Goal: Task Accomplishment & Management: Manage account settings

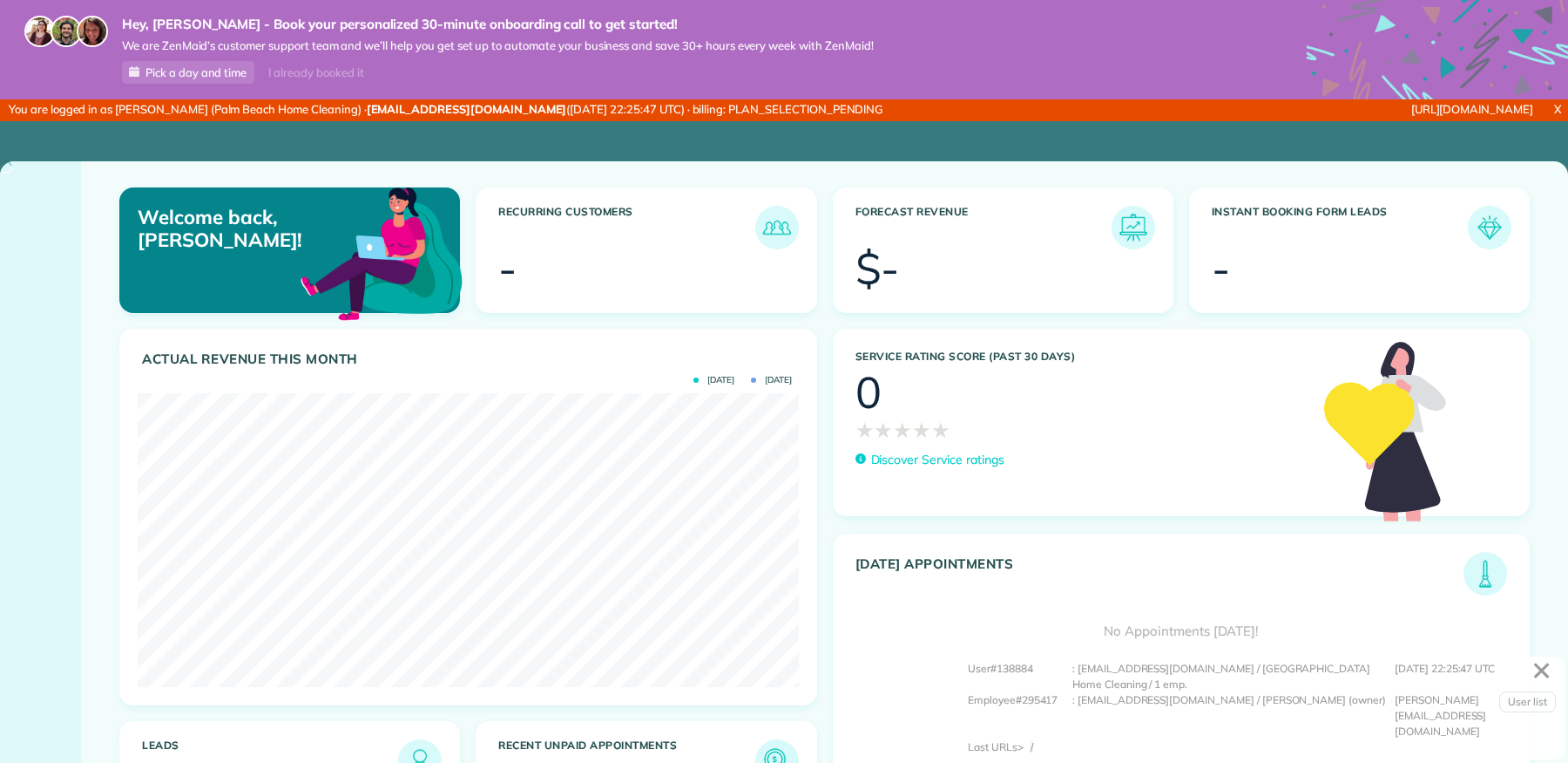
scroll to position [293, 661]
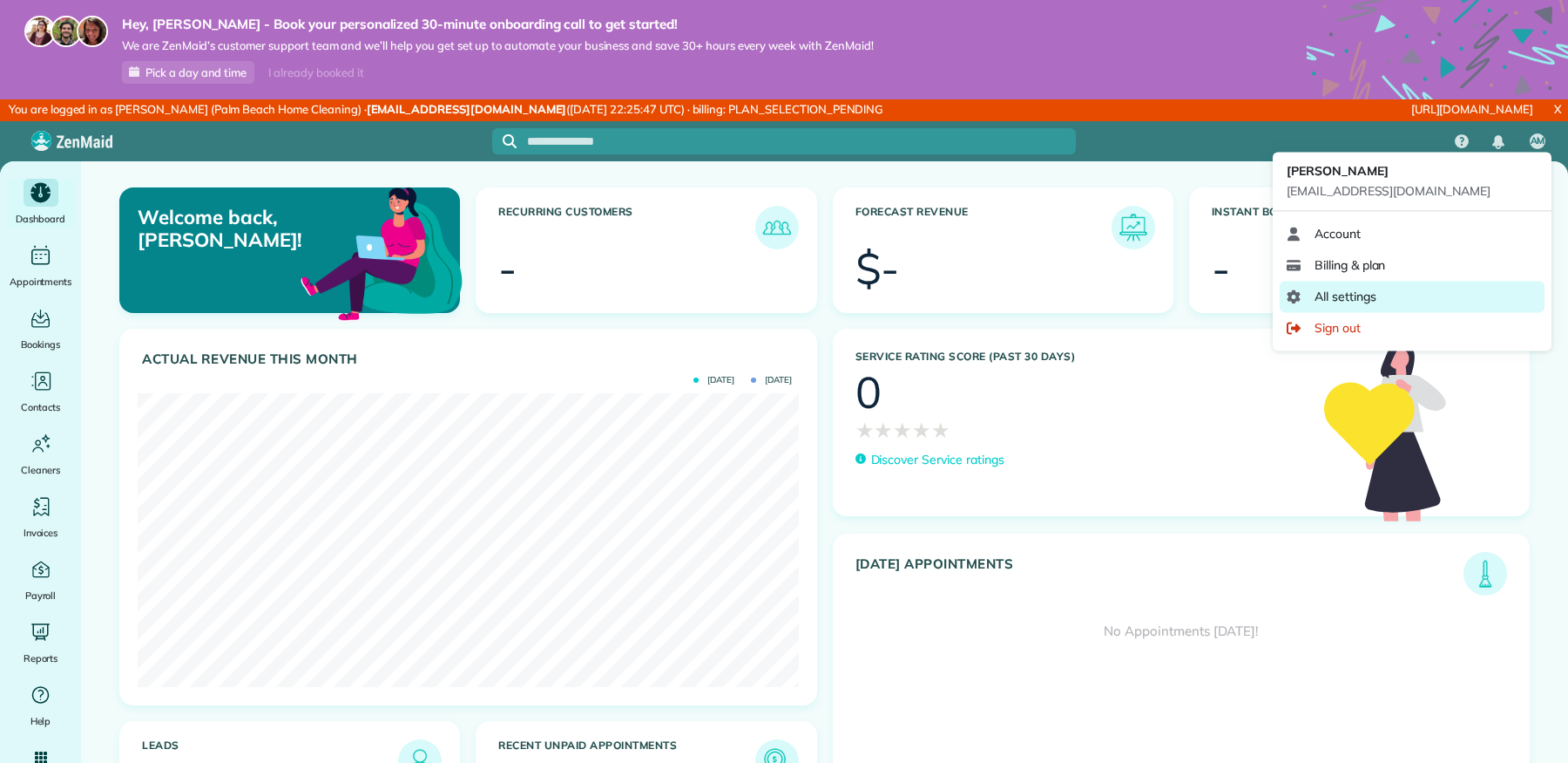
click at [1381, 294] on link "All settings" at bounding box center [1412, 296] width 265 height 31
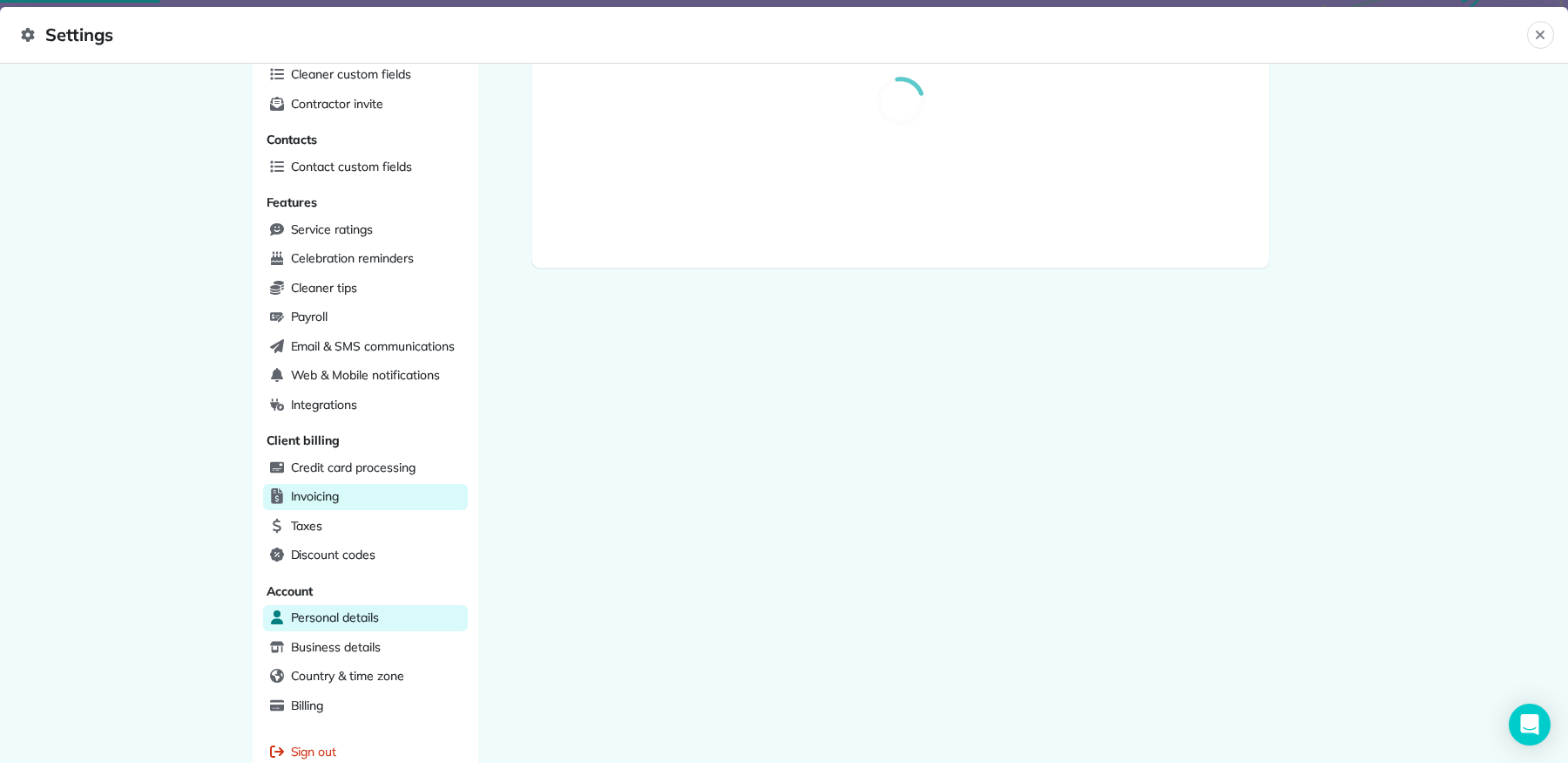
scroll to position [246, 0]
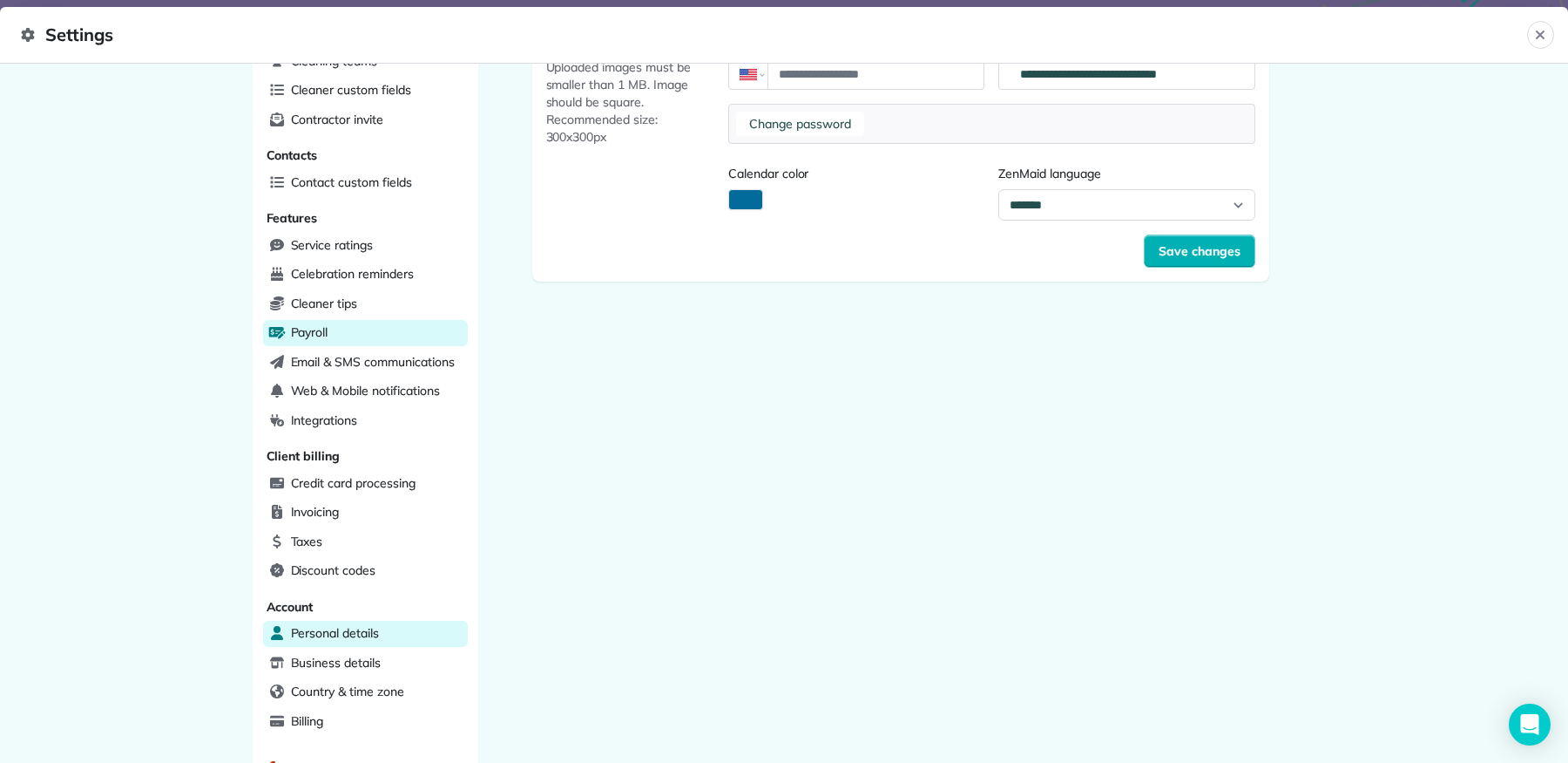
click at [390, 338] on div "Payroll" at bounding box center [365, 333] width 204 height 26
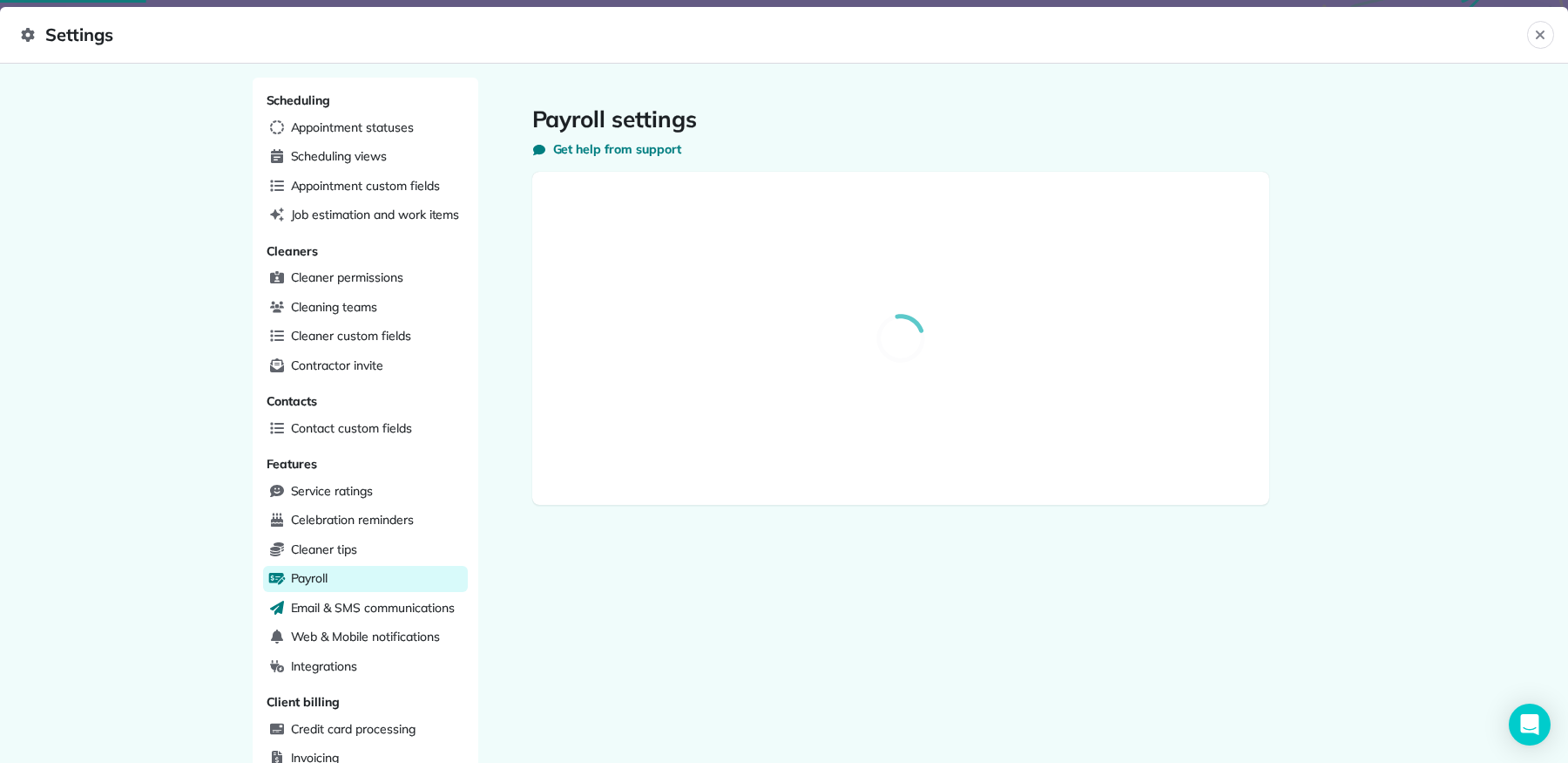
click at [365, 599] on span "Email & SMS communications" at bounding box center [373, 607] width 163 height 18
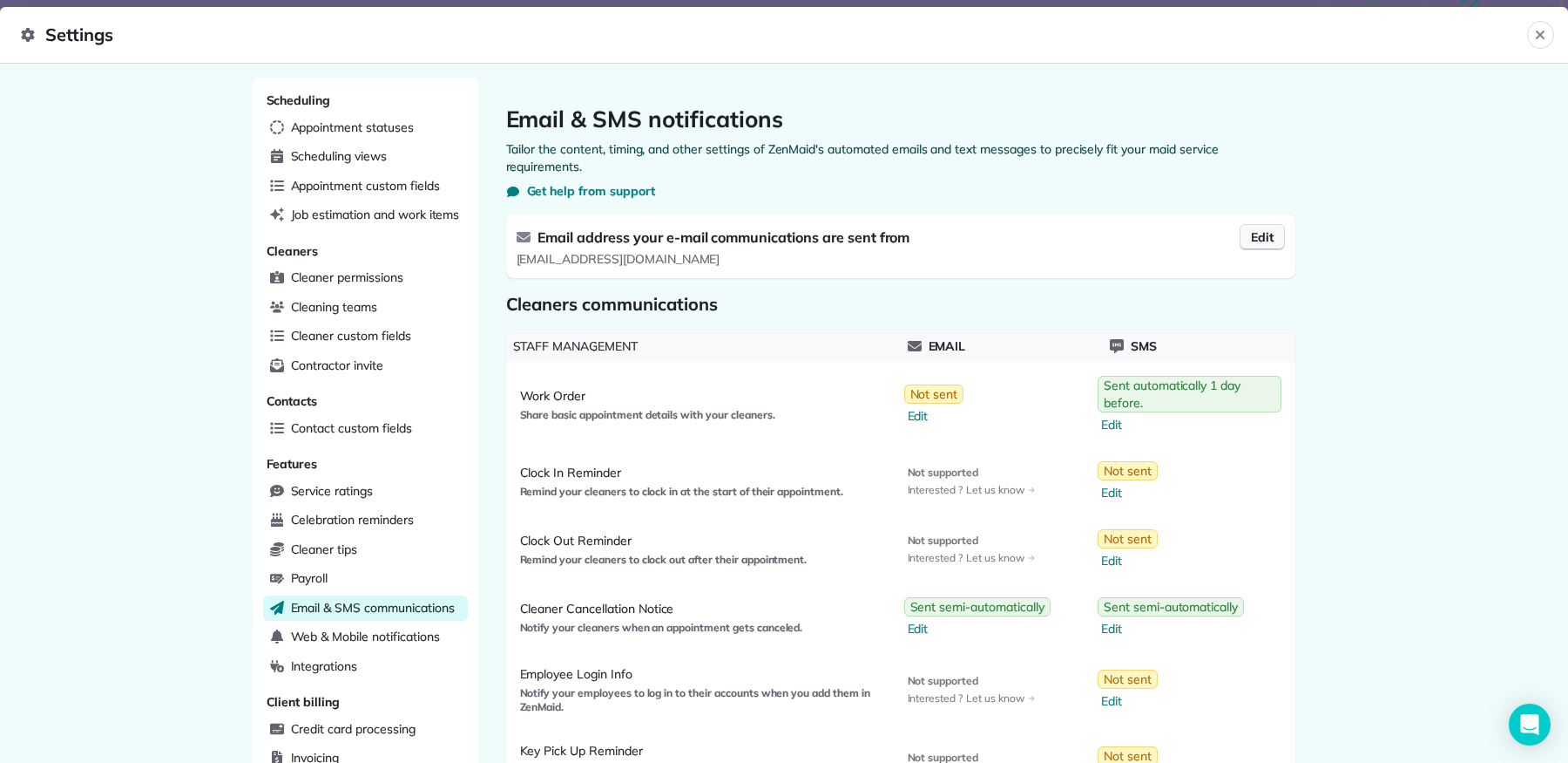
click at [1268, 240] on span "Edit" at bounding box center [1262, 237] width 22 height 18
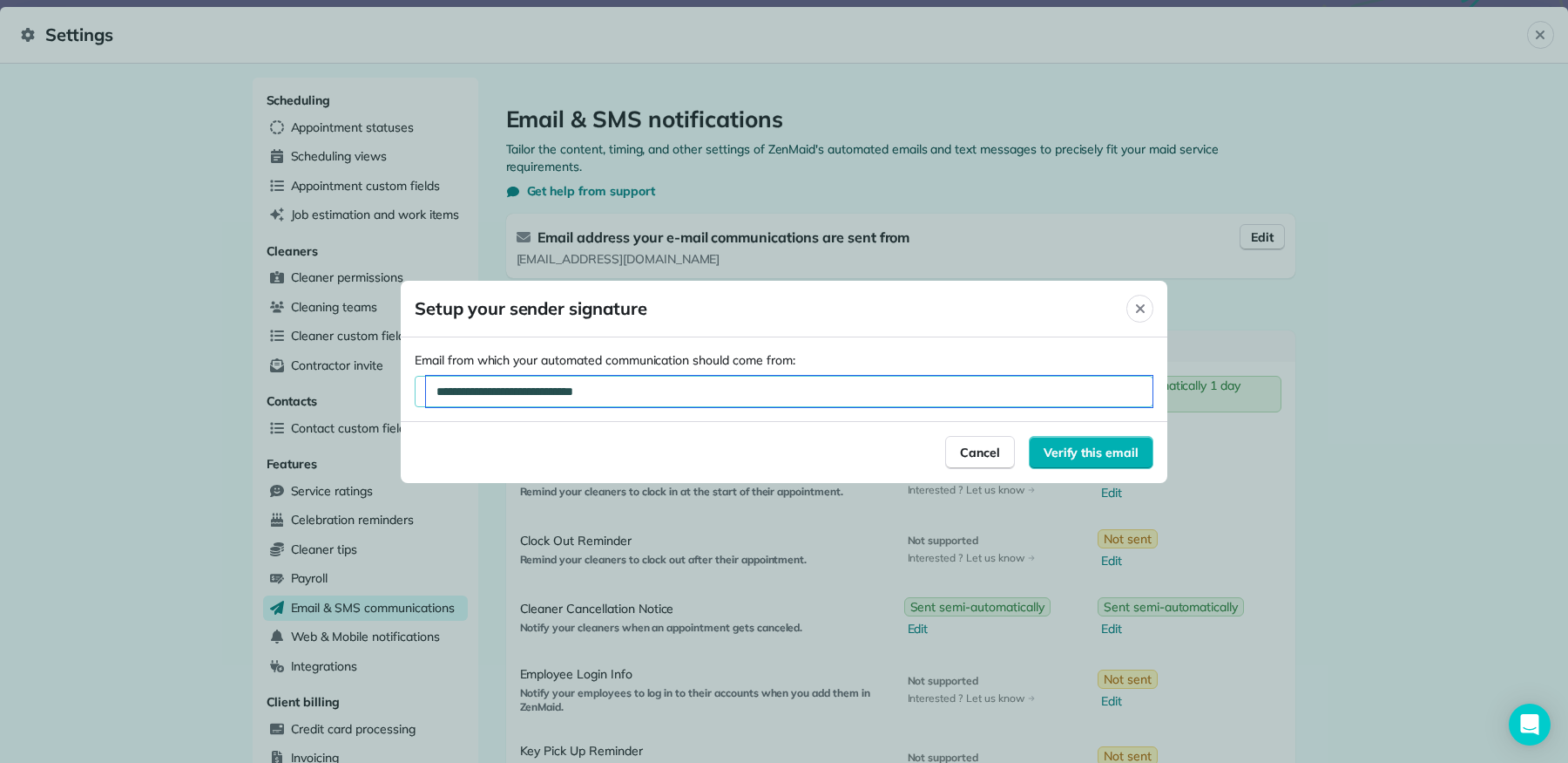
click at [742, 379] on input "**********" at bounding box center [789, 391] width 727 height 31
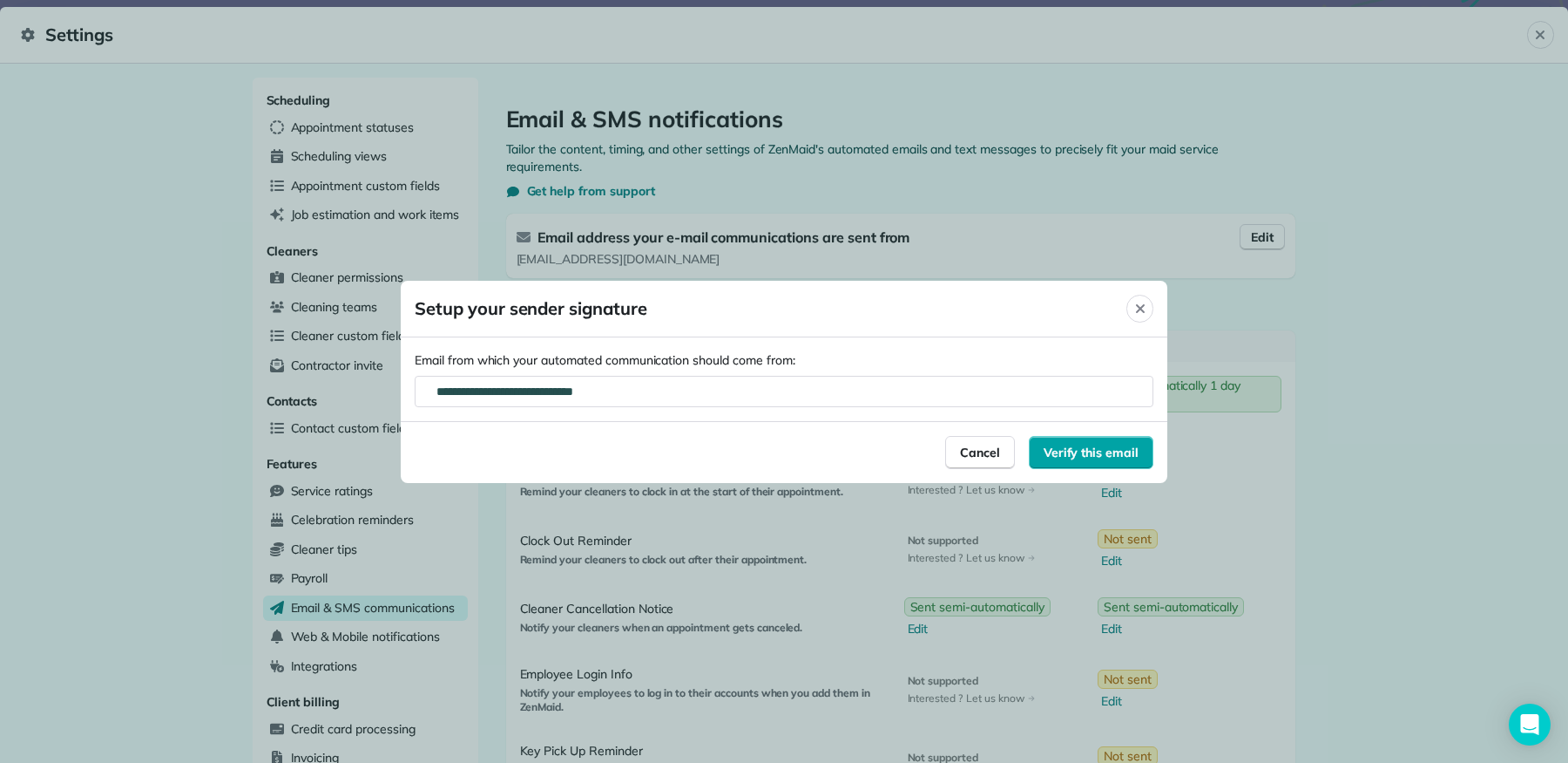
click at [1050, 460] on div "Verify this email" at bounding box center [1091, 453] width 125 height 33
